Goal: Communication & Community: Answer question/provide support

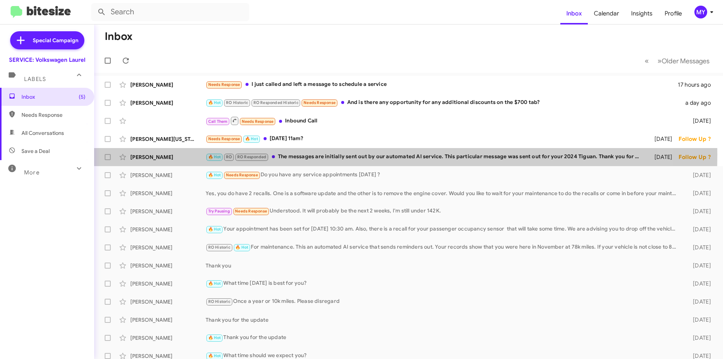
click at [312, 154] on div "🔥 Hot RO RO Responded The messages are initially sent out by our automated AI s…" at bounding box center [425, 156] width 439 height 9
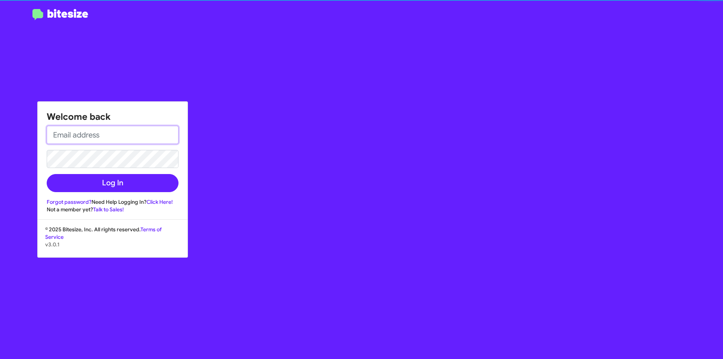
type input "[EMAIL_ADDRESS][DOMAIN_NAME]"
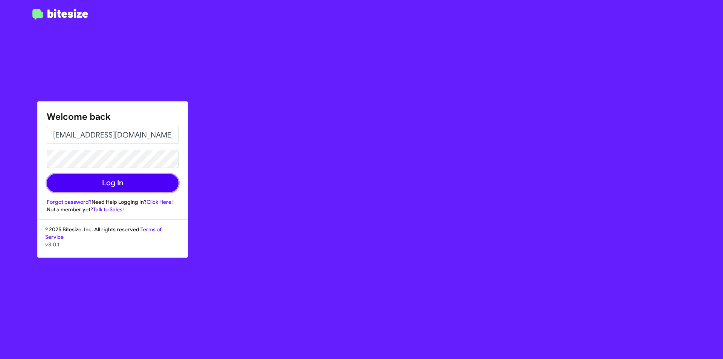
click at [111, 182] on button "Log In" at bounding box center [113, 183] width 132 height 18
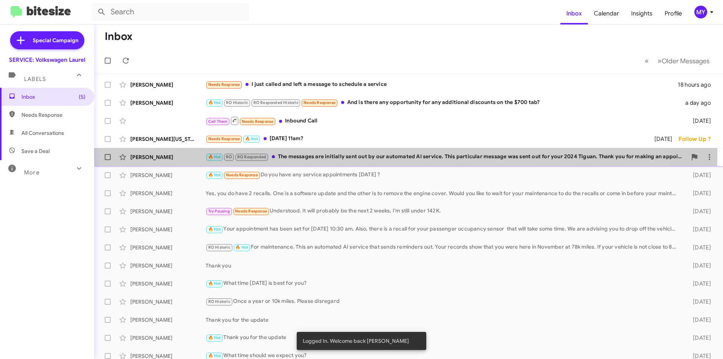
click at [311, 155] on div "🔥 Hot RO RO Responded The messages are initially sent out by our automated AI s…" at bounding box center [446, 156] width 481 height 9
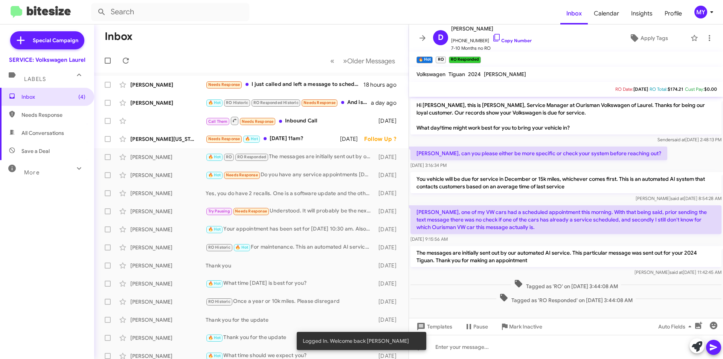
scroll to position [1, 0]
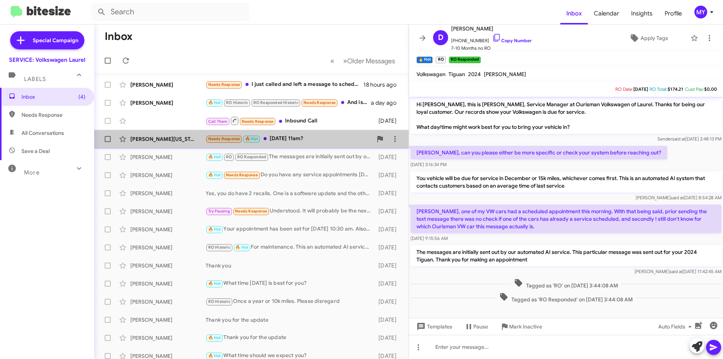
click at [280, 140] on div "Needs Response 🔥 Hot [DATE] 11am?" at bounding box center [289, 138] width 167 height 9
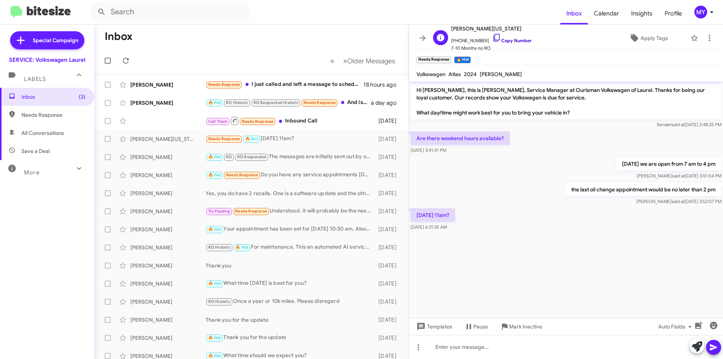
click at [507, 41] on link "Copy Number" at bounding box center [512, 41] width 40 height 6
click at [510, 41] on link "Copy Number" at bounding box center [512, 41] width 40 height 6
click at [474, 339] on div at bounding box center [566, 347] width 314 height 24
click at [328, 123] on div "Call Them Needs Response Inbound Call" at bounding box center [289, 120] width 167 height 9
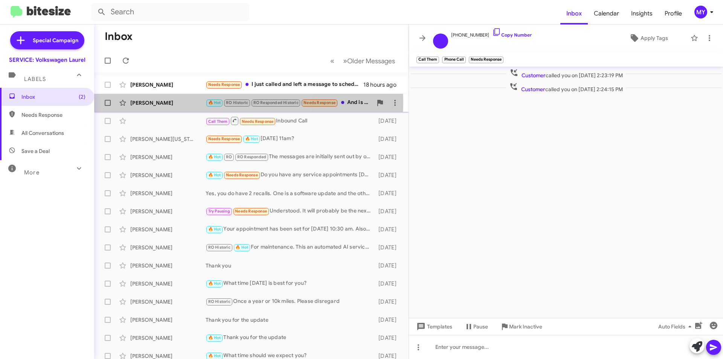
click at [166, 102] on div "[PERSON_NAME]" at bounding box center [167, 103] width 75 height 8
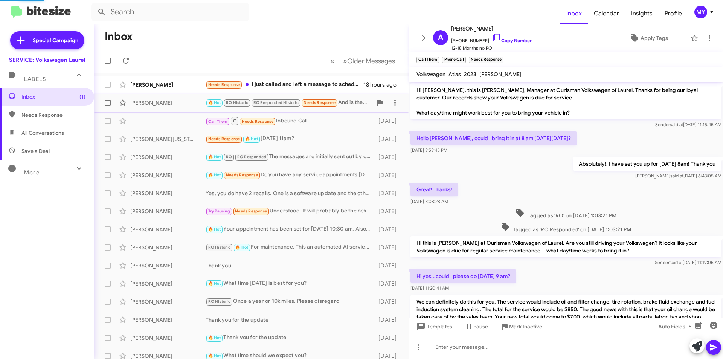
scroll to position [131, 0]
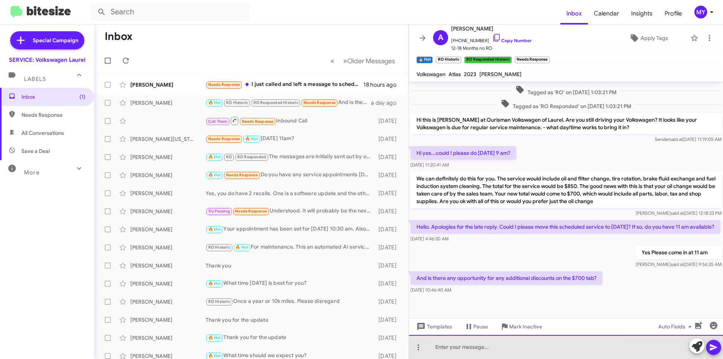
click at [529, 341] on div at bounding box center [566, 347] width 314 height 24
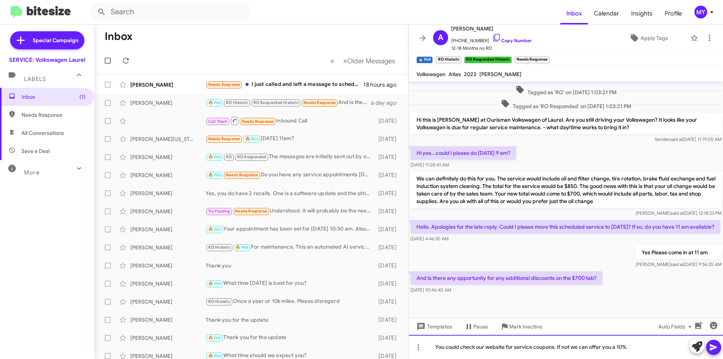
click at [635, 349] on div "You could check our website for service coupons. If not we can offer you a 10%" at bounding box center [566, 347] width 314 height 24
click at [569, 348] on div "You could check our website for service coupons. If not we can offer you a 10%" at bounding box center [566, 347] width 314 height 24
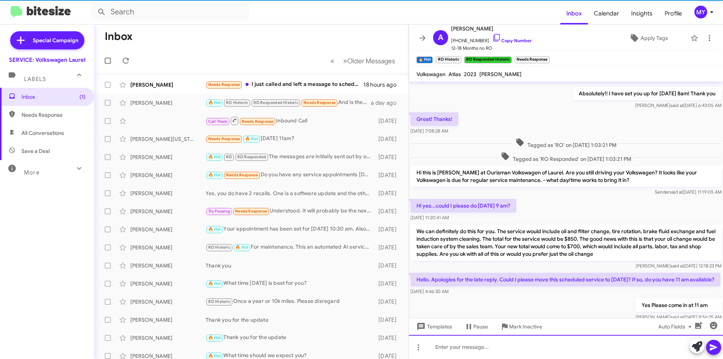
scroll to position [158, 0]
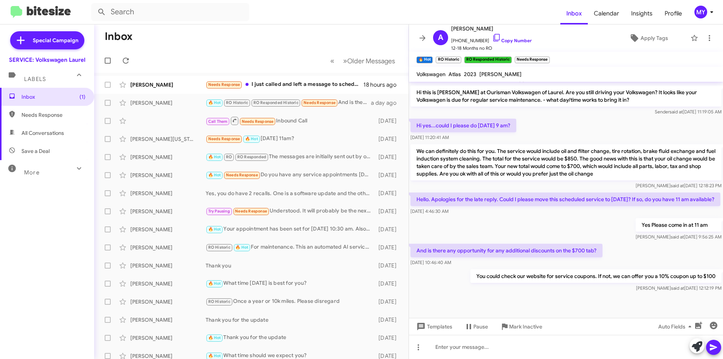
click at [314, 29] on mat-toolbar-row "Inbox" at bounding box center [251, 36] width 314 height 24
click at [283, 83] on div "Needs Response I just called and left a message to schedule a service" at bounding box center [289, 84] width 167 height 9
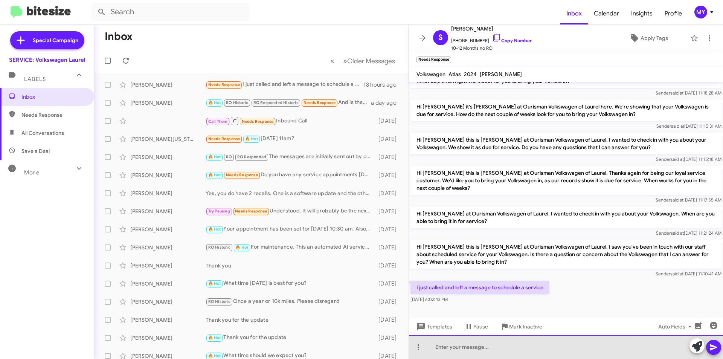
click at [489, 347] on div at bounding box center [566, 347] width 314 height 24
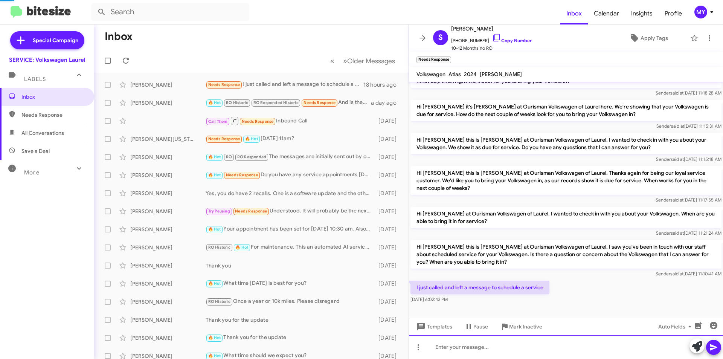
scroll to position [59, 0]
